Goal: Task Accomplishment & Management: Complete application form

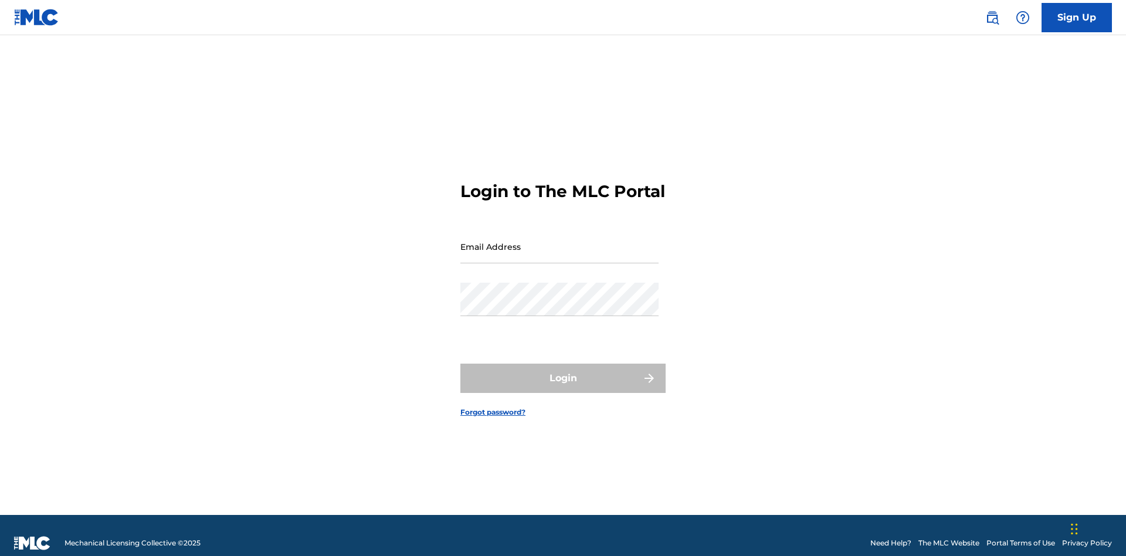
scroll to position [15, 0]
click at [560, 241] on input "Email Address" at bounding box center [559, 246] width 198 height 33
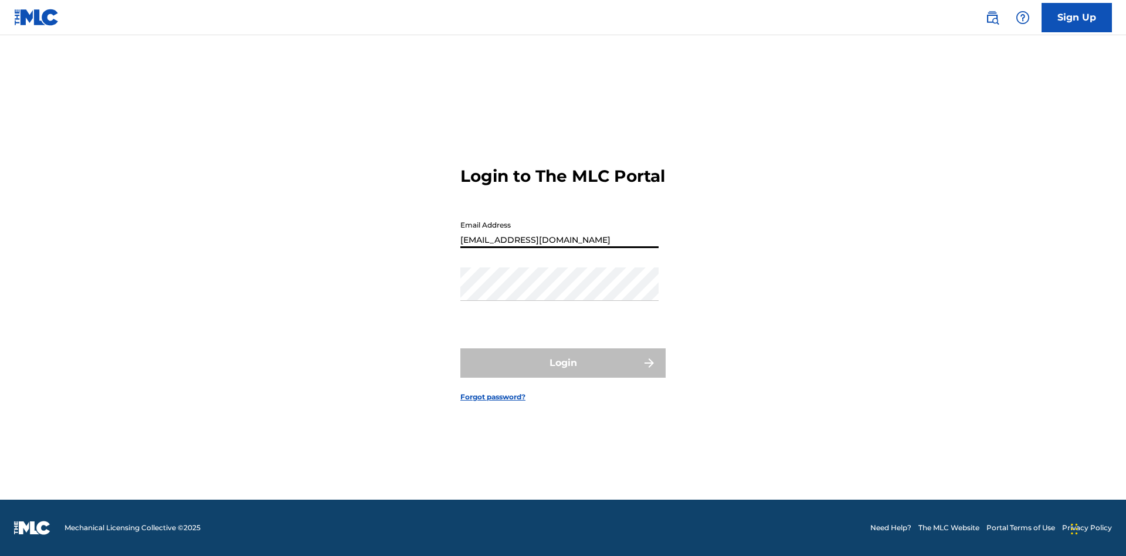
type input "[EMAIL_ADDRESS][DOMAIN_NAME]"
click at [563, 373] on button "Login" at bounding box center [562, 362] width 205 height 29
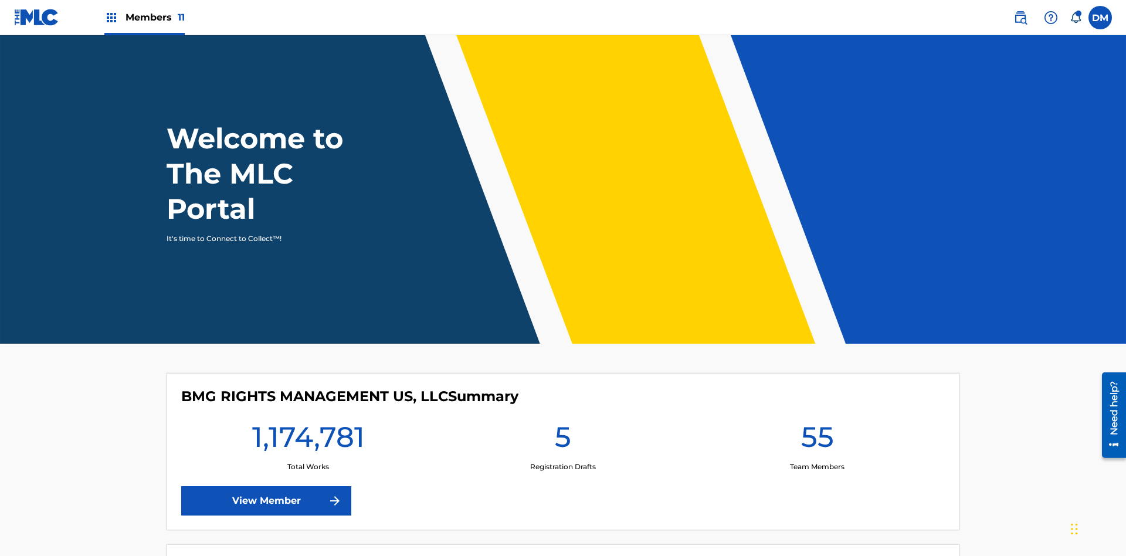
click at [144, 17] on span "Members 11" at bounding box center [155, 17] width 59 height 13
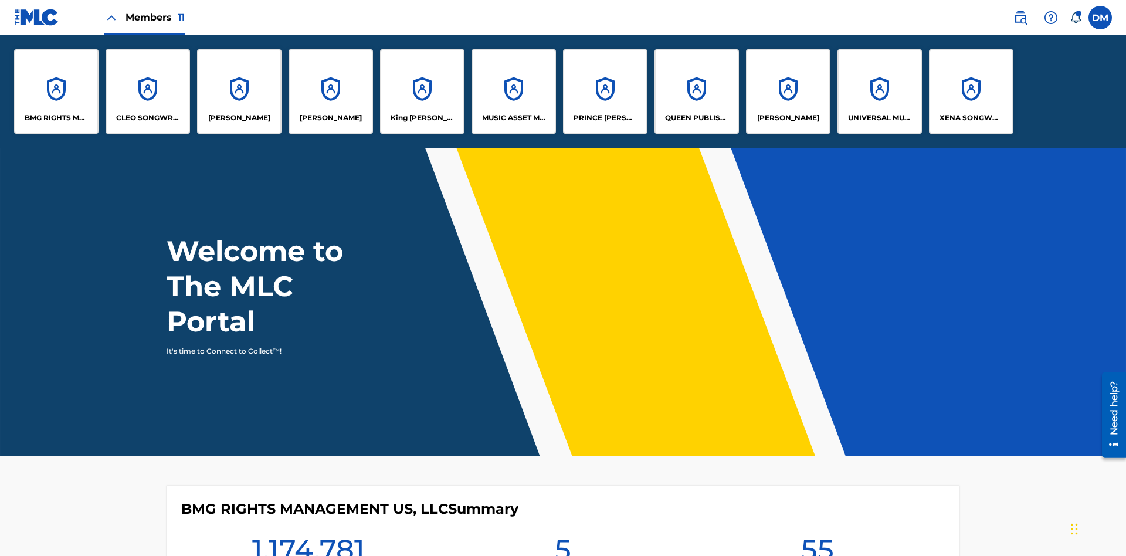
click at [879, 118] on p "UNIVERSAL MUSIC PUB GROUP" at bounding box center [880, 118] width 64 height 11
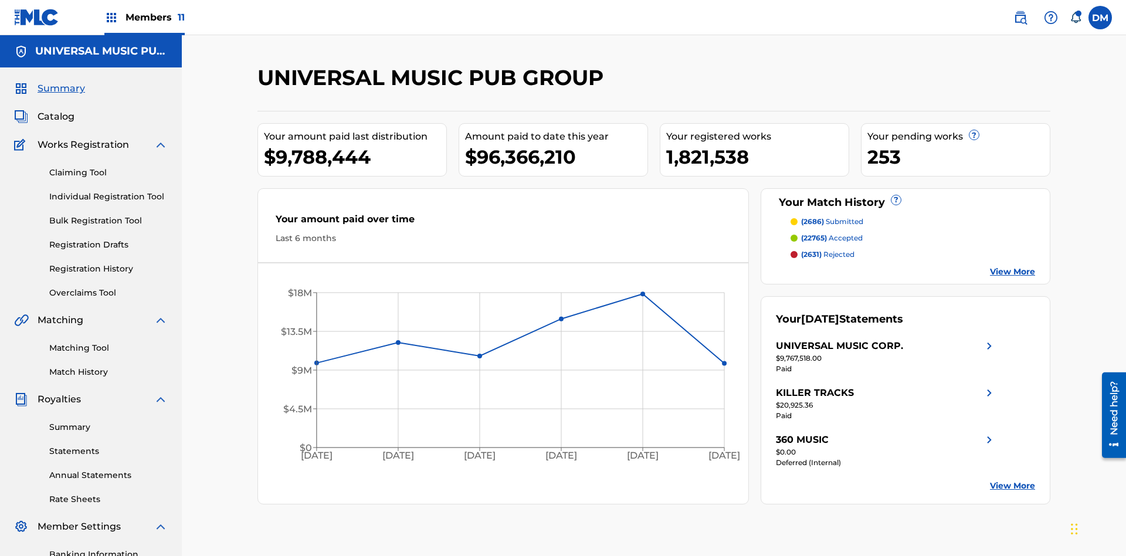
click at [109, 191] on link "Individual Registration Tool" at bounding box center [108, 197] width 118 height 12
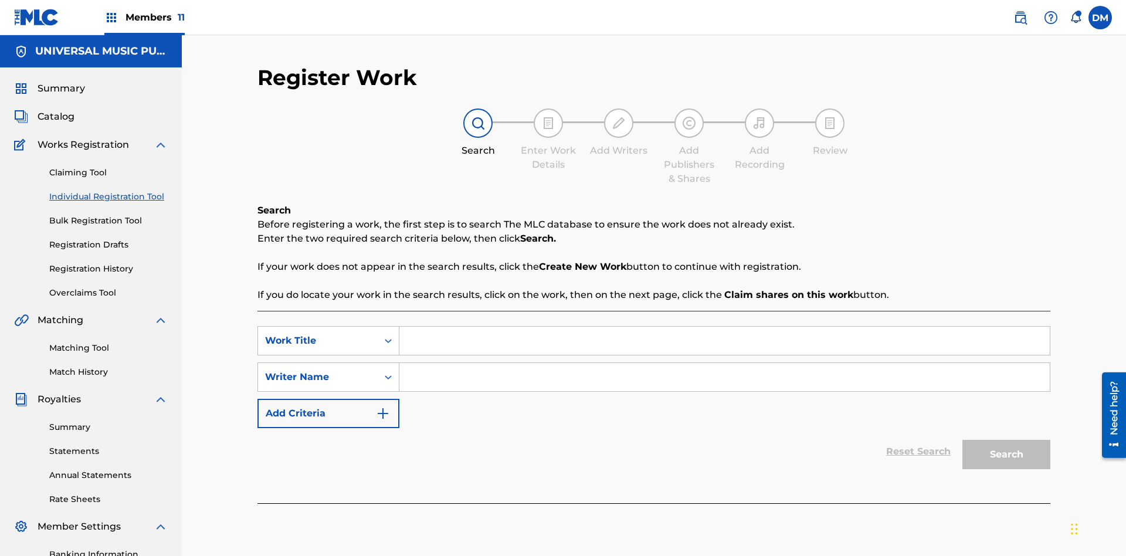
click at [724, 327] on input "Search Form" at bounding box center [724, 341] width 651 height 28
type input "Save At Writer-Add Writers Page Prior To Adding Roles"
click at [724, 363] on input "Search Form" at bounding box center [724, 377] width 651 height 28
type input "QWERTYUIOP"
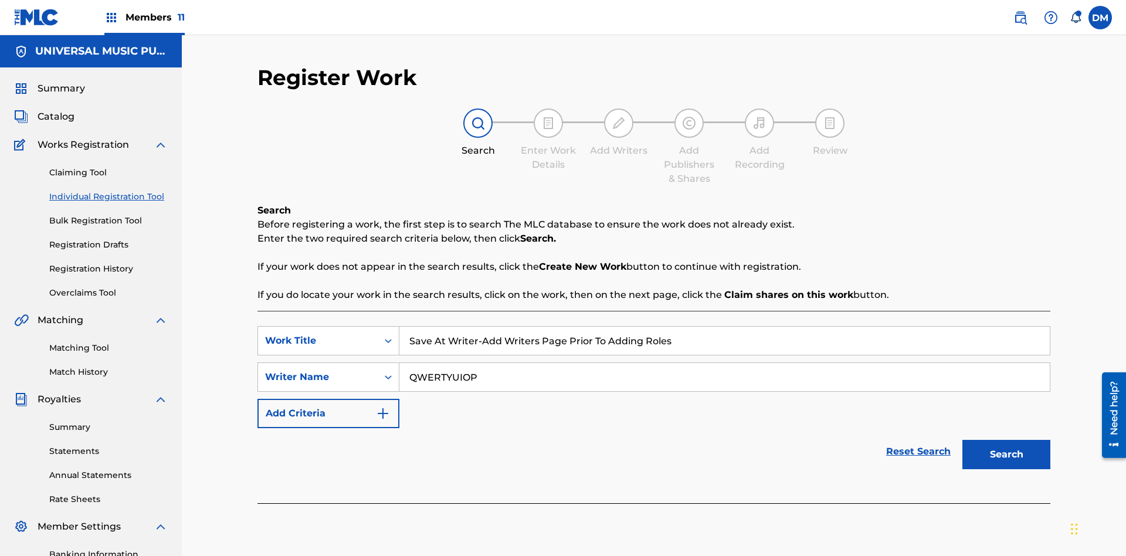
click at [1007, 440] on button "Search" at bounding box center [1007, 454] width 88 height 29
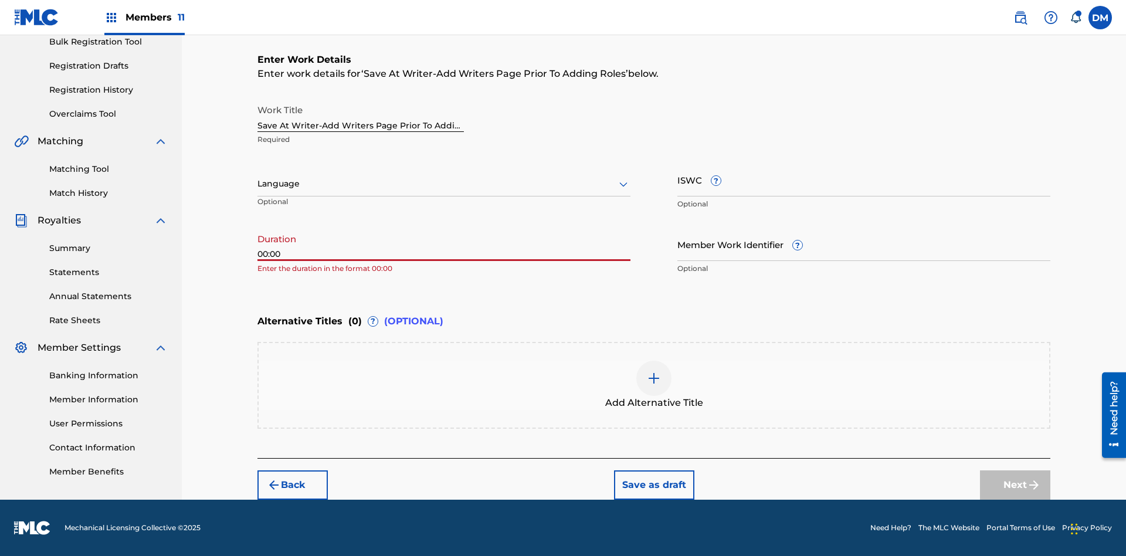
type input "00:00"
click at [624, 184] on icon at bounding box center [624, 184] width 14 height 14
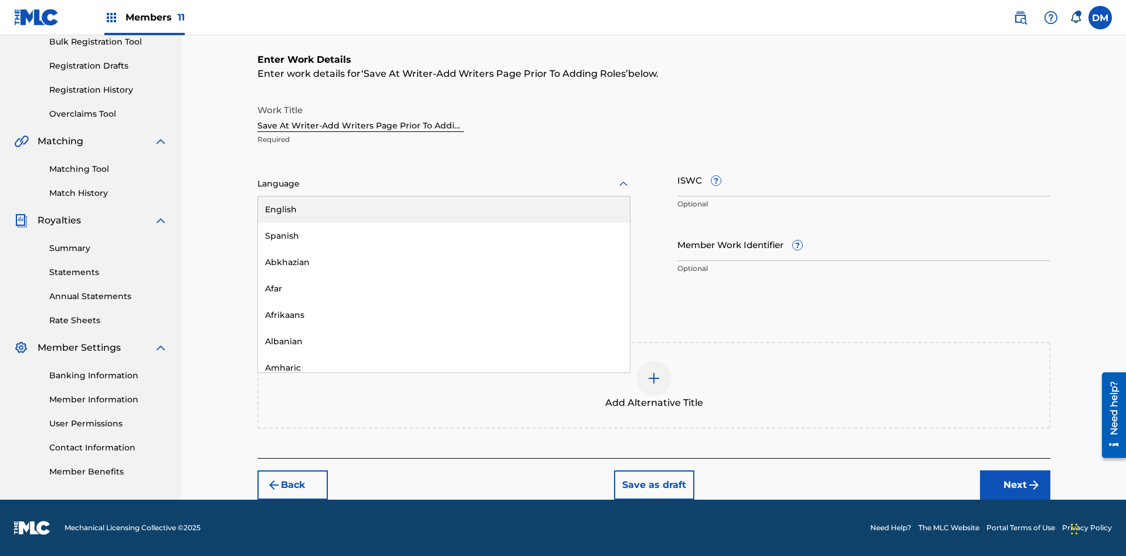
click at [444, 289] on div "Afar" at bounding box center [444, 289] width 372 height 26
click at [864, 244] on input "Member Work Identifier ?" at bounding box center [864, 244] width 373 height 33
type input "2025.08.21.04"
click at [864, 179] on input "ISWC ?" at bounding box center [864, 179] width 373 height 33
type input "T-123.456.789-4"
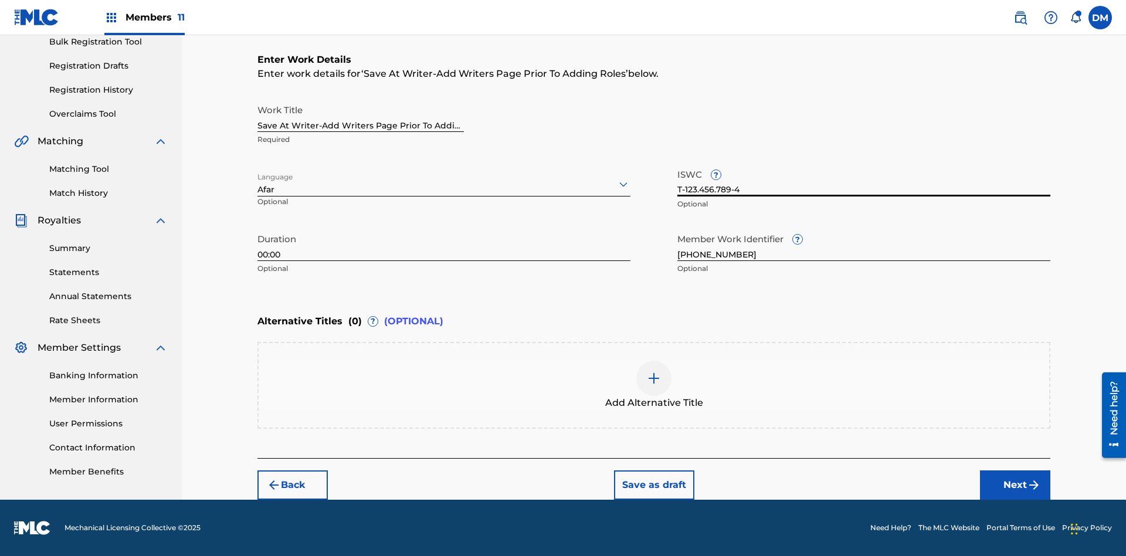
click at [654, 385] on img at bounding box center [654, 378] width 14 height 14
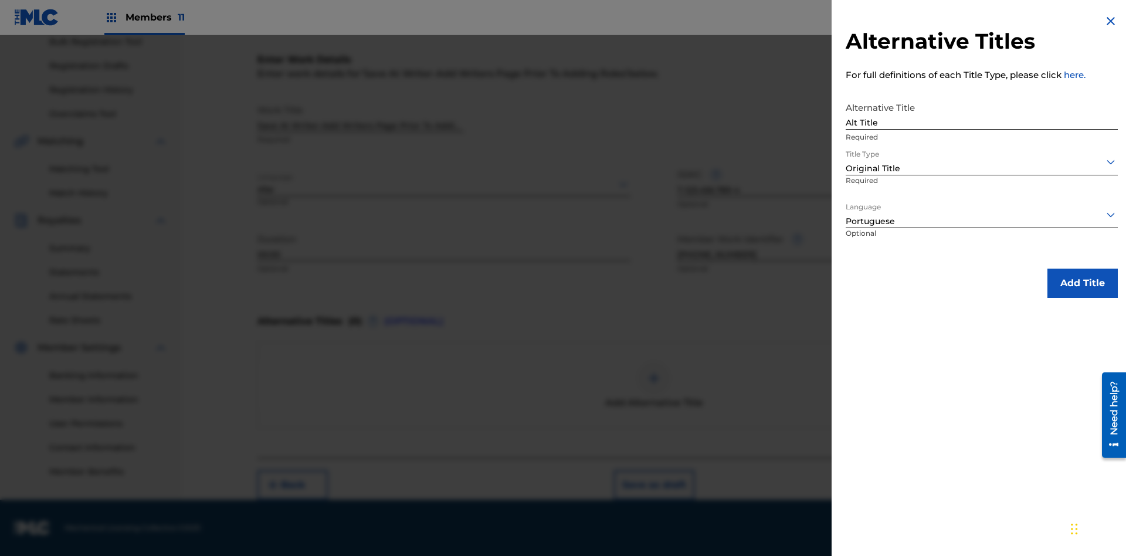
click at [1083, 283] on button "Add Title" at bounding box center [1083, 283] width 70 height 29
click at [1015, 485] on button "Next" at bounding box center [1015, 484] width 70 height 29
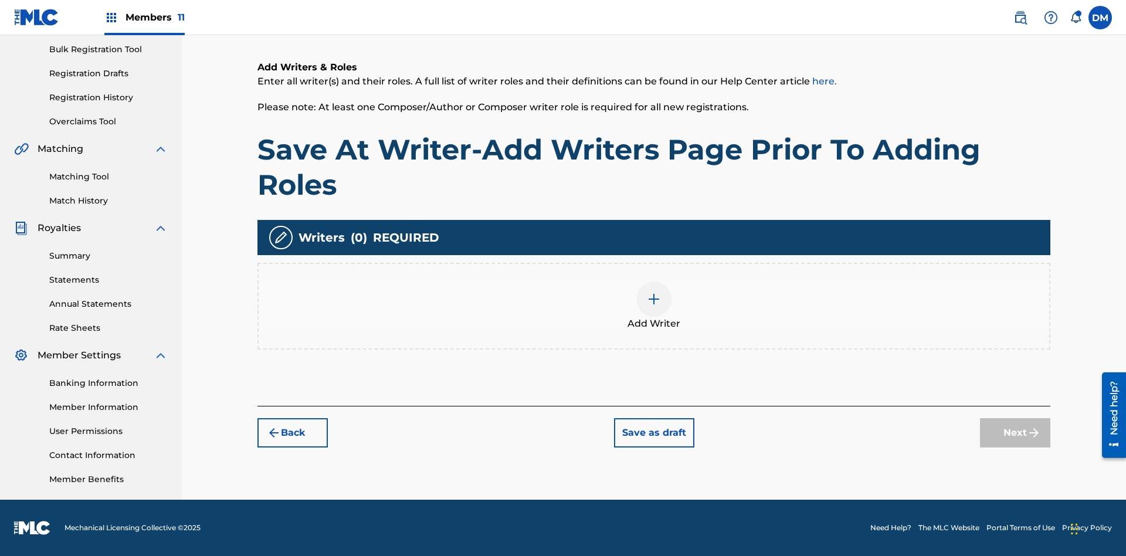
click at [654, 306] on img at bounding box center [654, 299] width 14 height 14
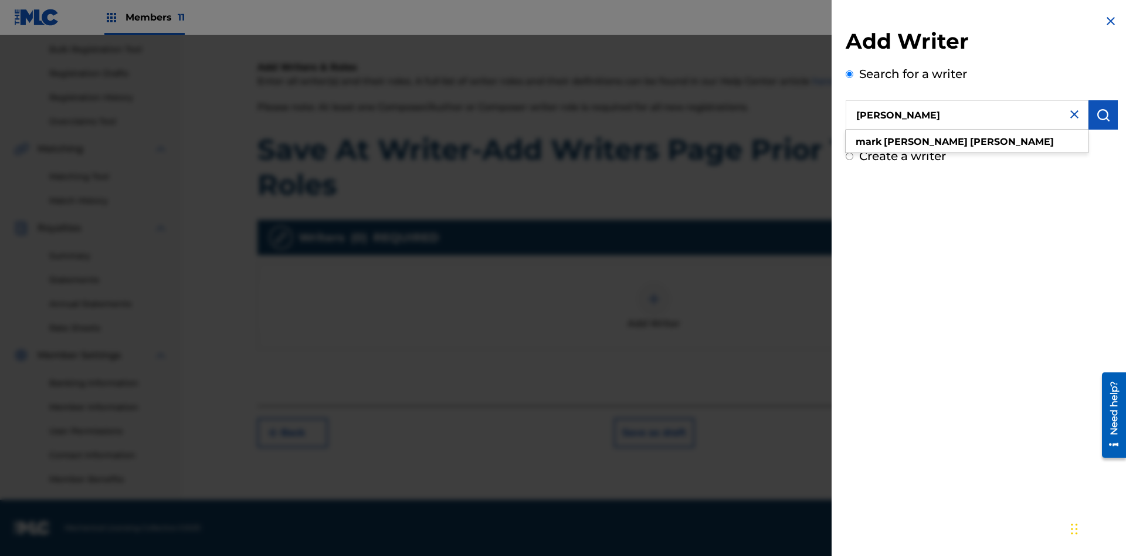
click at [1103, 115] on img "submit" at bounding box center [1103, 115] width 14 height 14
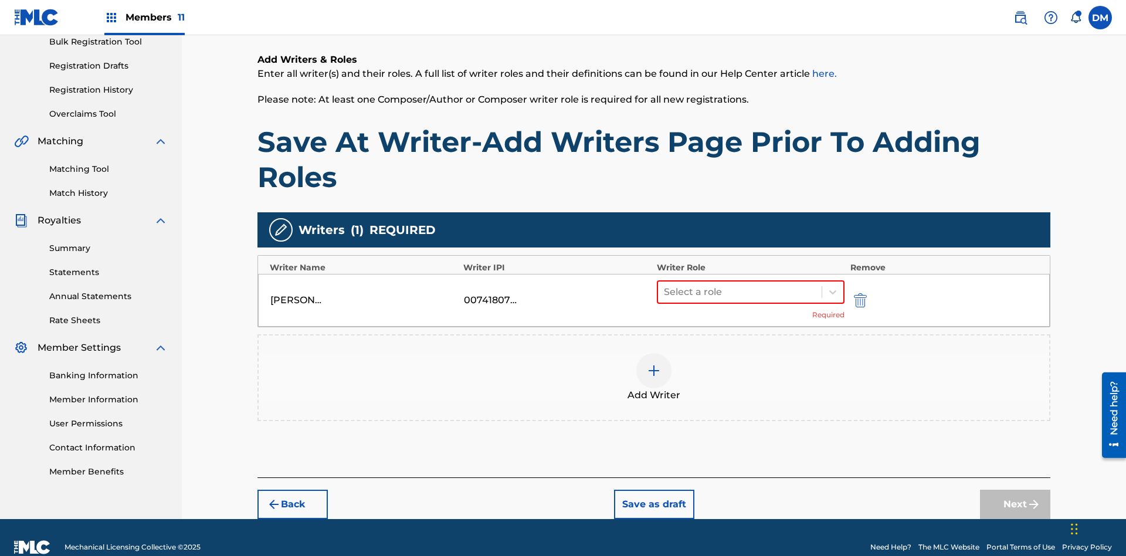
click at [653, 490] on button "Save as draft" at bounding box center [654, 504] width 80 height 29
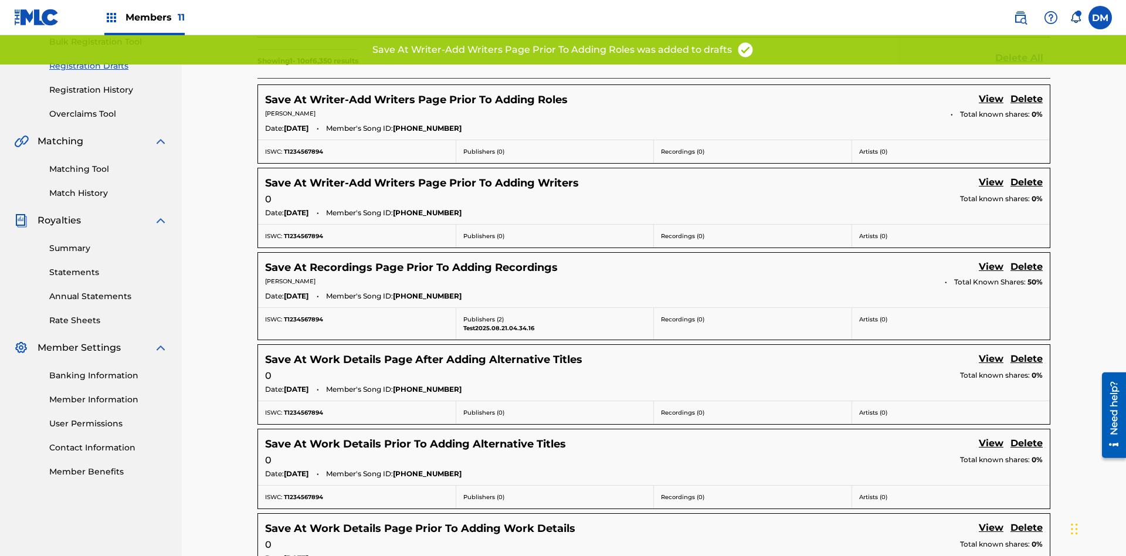
click at [991, 92] on link "View" at bounding box center [991, 100] width 25 height 16
